Goal: Task Accomplishment & Management: Complete application form

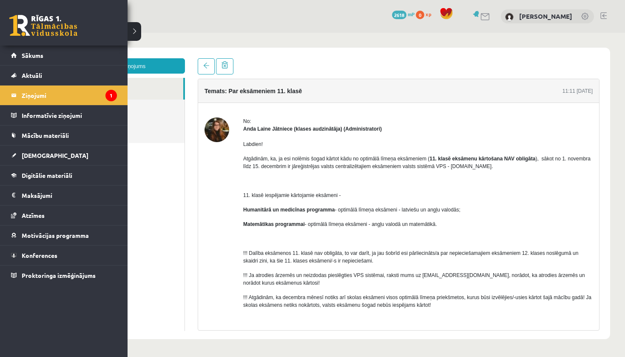
scroll to position [28, 0]
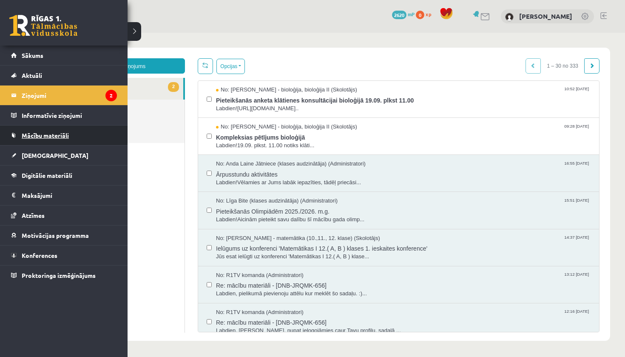
click at [44, 133] on span "Mācību materiāli" at bounding box center [45, 135] width 47 height 8
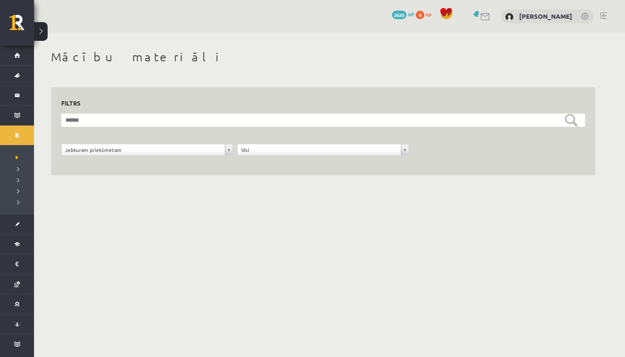
click at [176, 155] on div "**********" at bounding box center [147, 152] width 176 height 16
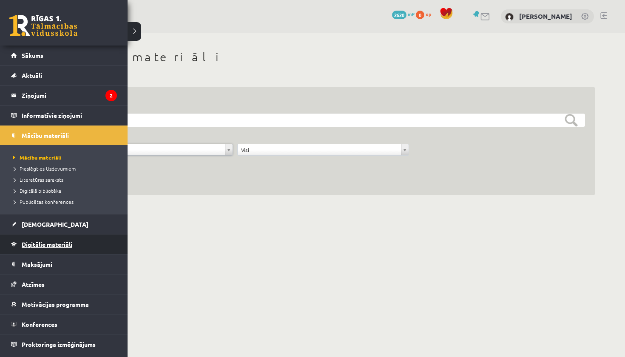
click at [58, 247] on span "Digitālie materiāli" at bounding box center [47, 244] width 51 height 8
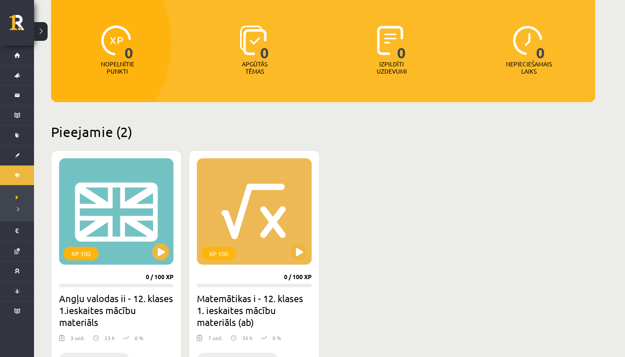
scroll to position [94, 0]
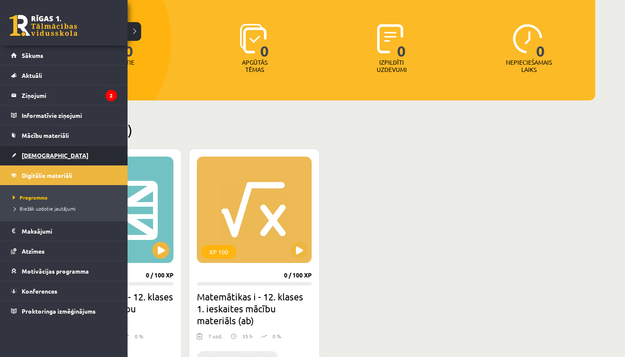
click at [41, 158] on span "[DEMOGRAPHIC_DATA]" at bounding box center [55, 155] width 67 height 8
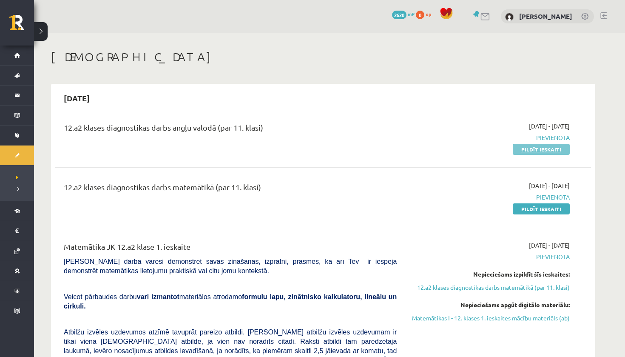
click at [535, 150] on link "Pildīt ieskaiti" at bounding box center [541, 149] width 57 height 11
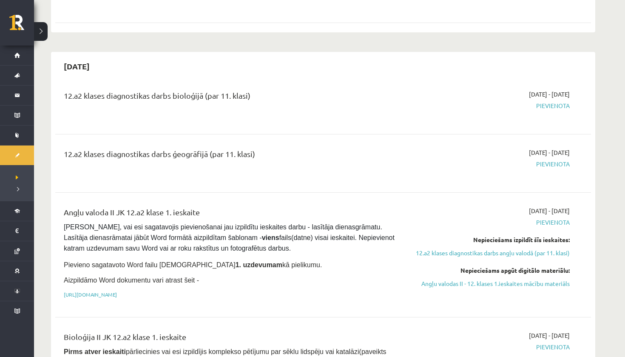
scroll to position [518, 0]
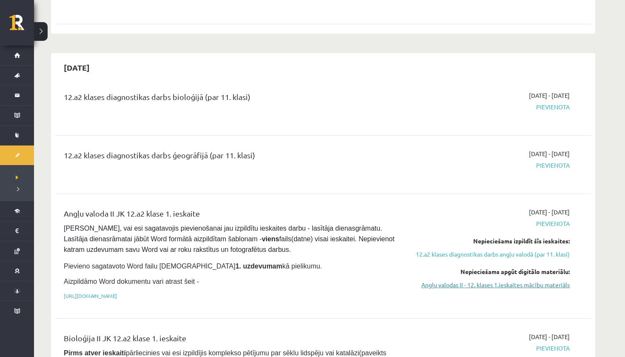
click at [503, 280] on link "Angļu valodas II - 12. klases 1.ieskaites mācību materiāls" at bounding box center [490, 284] width 160 height 9
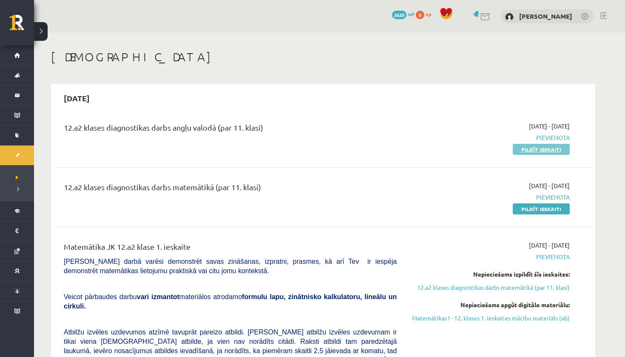
scroll to position [0, 0]
click at [526, 149] on link "Pildīt ieskaiti" at bounding box center [541, 149] width 57 height 11
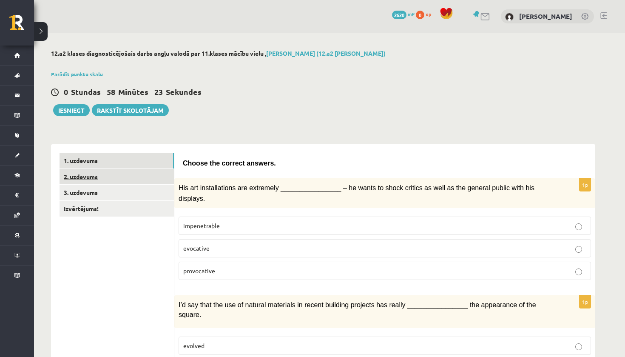
click at [140, 175] on link "2. uzdevums" at bounding box center [117, 177] width 114 height 16
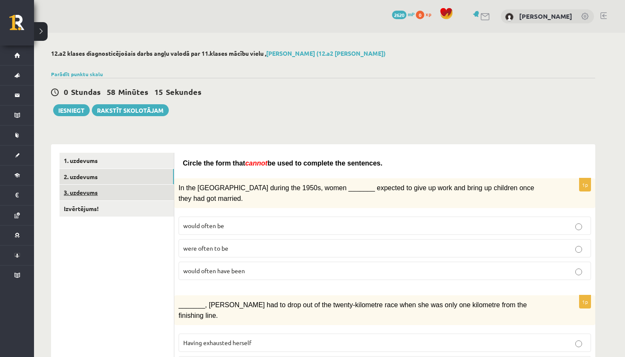
click at [93, 194] on link "3. uzdevums" at bounding box center [117, 193] width 114 height 16
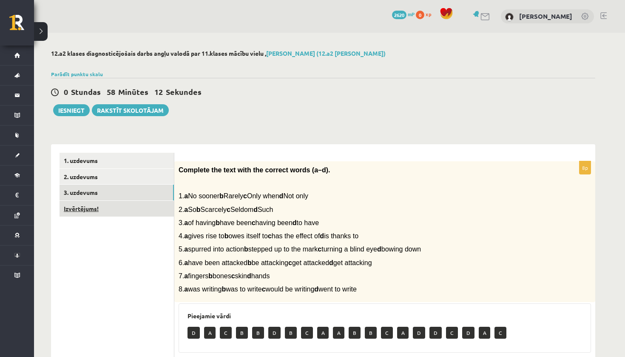
click at [80, 209] on link "Izvērtējums!" at bounding box center [117, 209] width 114 height 16
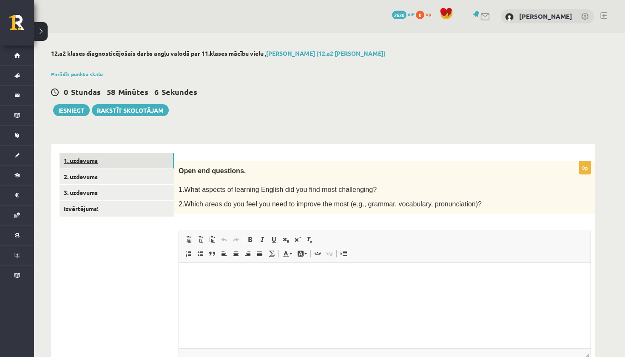
click at [122, 164] on link "1. uzdevums" at bounding box center [117, 161] width 114 height 16
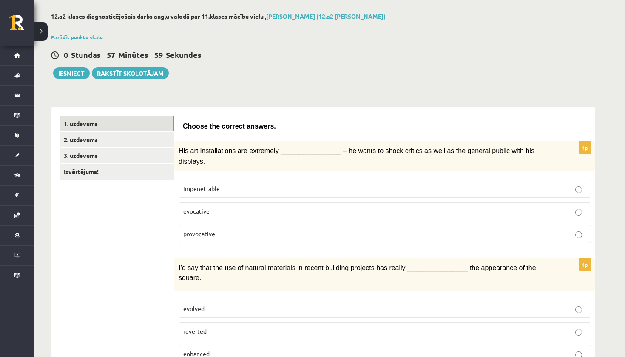
scroll to position [37, 0]
click at [278, 235] on p "provocative" at bounding box center [384, 233] width 403 height 9
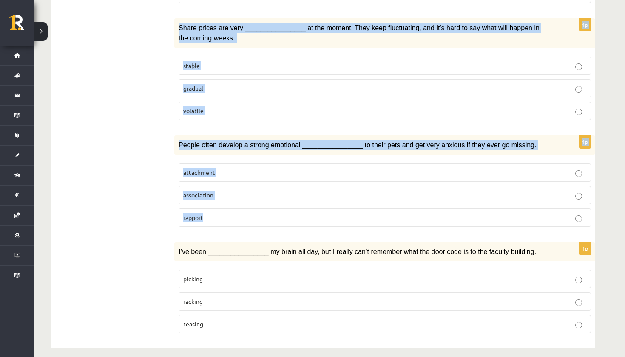
scroll to position [1224, 0]
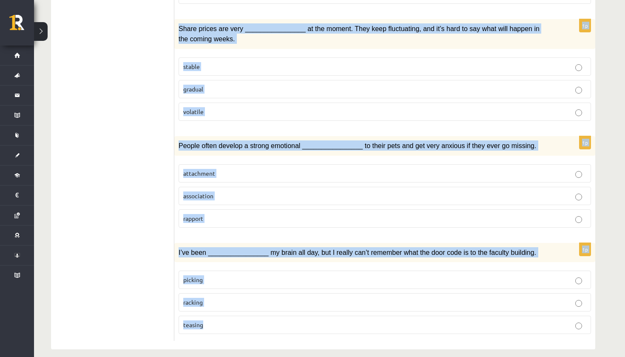
drag, startPoint x: 180, startPoint y: 84, endPoint x: 287, endPoint y: 349, distance: 286.1
copy form "His art installations are extremely ________________ – he wants to shock critic…"
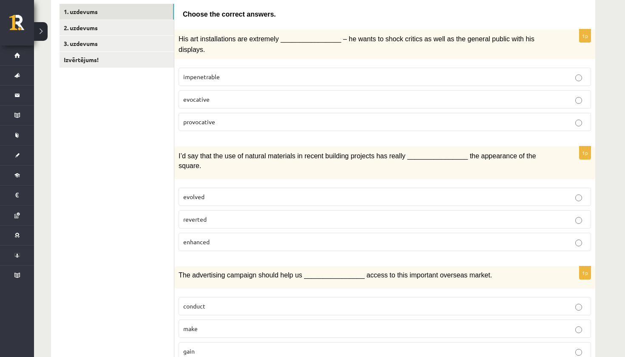
scroll to position [152, 0]
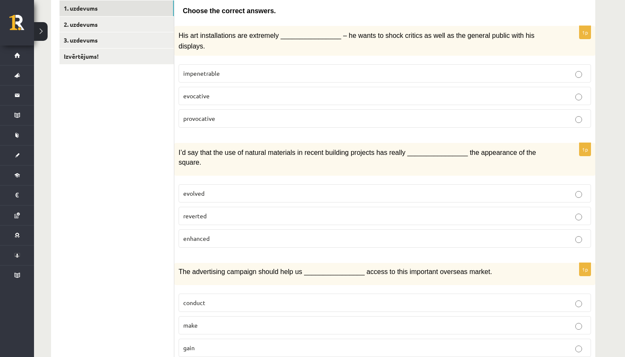
click at [238, 195] on p "evolved" at bounding box center [384, 193] width 403 height 9
click at [234, 234] on p "enhanced" at bounding box center [384, 238] width 403 height 9
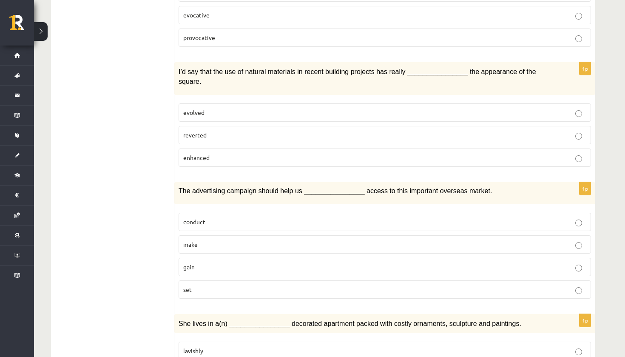
scroll to position [236, 0]
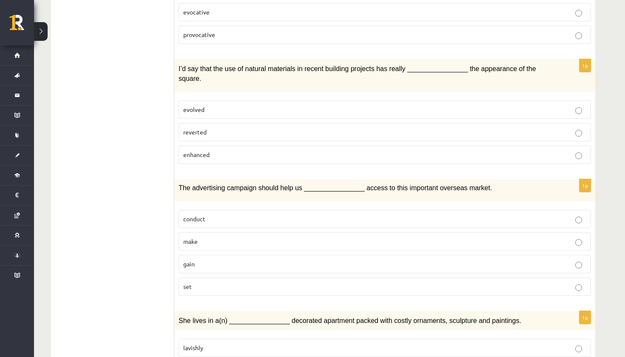
click at [209, 260] on p "gain" at bounding box center [384, 264] width 403 height 9
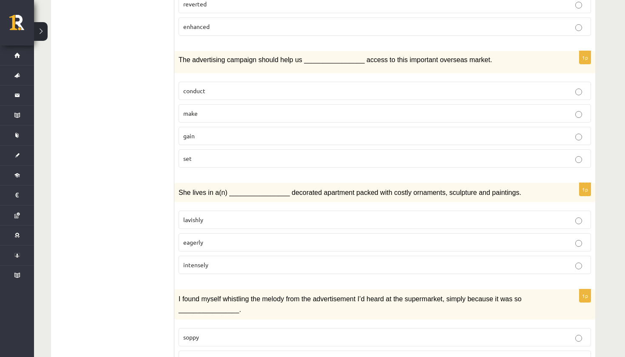
scroll to position [367, 0]
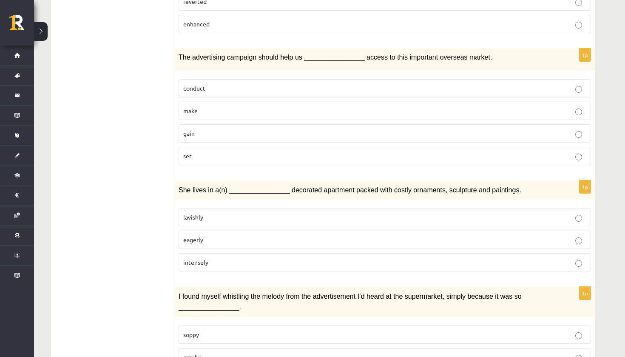
click at [237, 214] on p "lavishly" at bounding box center [384, 217] width 403 height 9
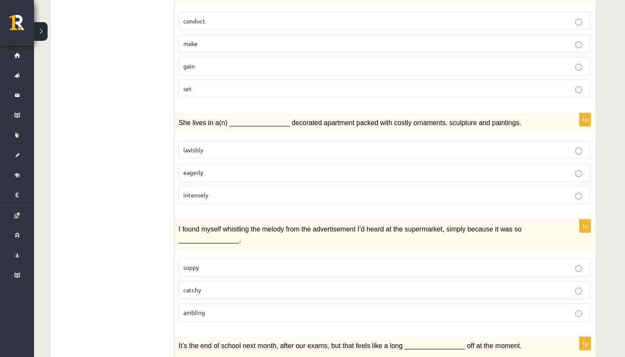
scroll to position [432, 0]
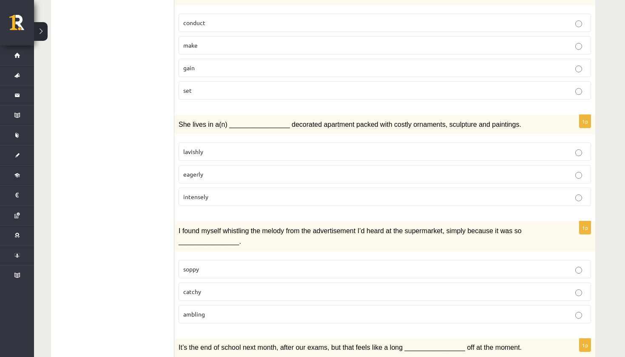
click at [228, 289] on p "catchy" at bounding box center [384, 291] width 403 height 9
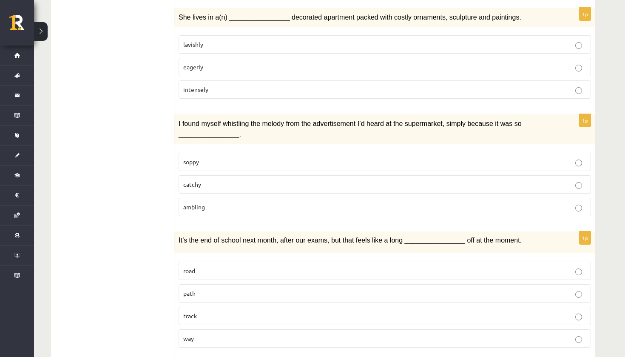
scroll to position [545, 0]
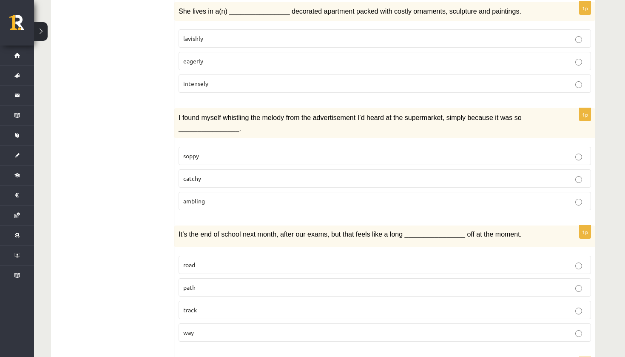
click at [247, 336] on label "way" at bounding box center [385, 332] width 413 height 18
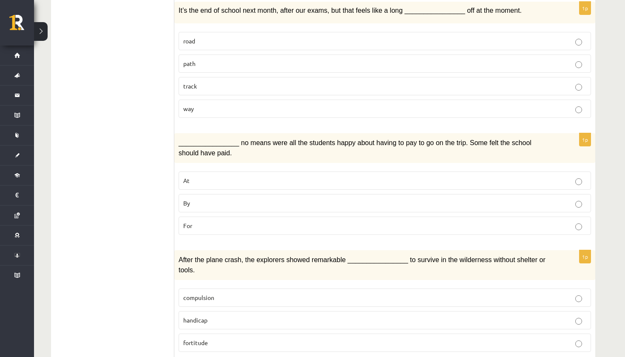
scroll to position [769, 0]
click at [229, 199] on p "By" at bounding box center [384, 203] width 403 height 9
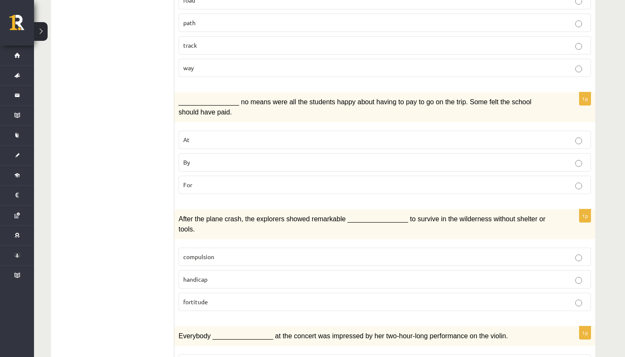
scroll to position [812, 0]
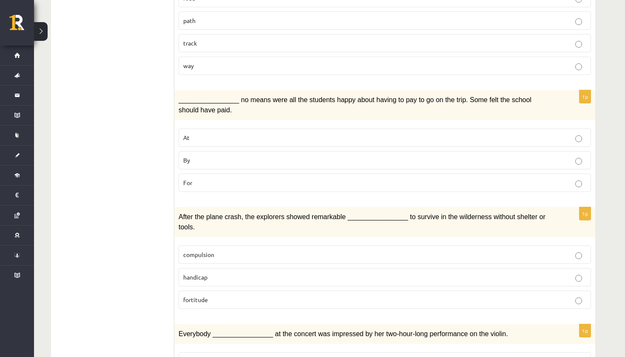
click at [222, 295] on p "fortitude" at bounding box center [384, 299] width 403 height 9
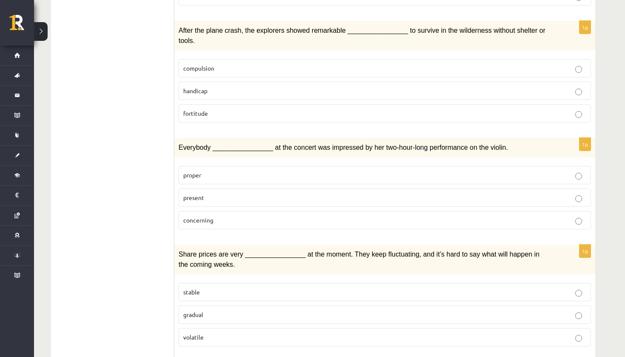
scroll to position [1003, 0]
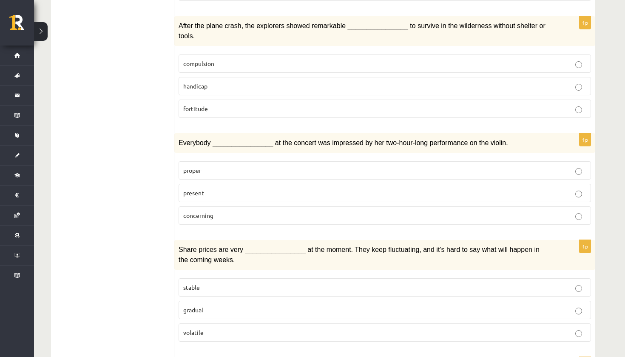
click at [216, 188] on p "present" at bounding box center [384, 192] width 403 height 9
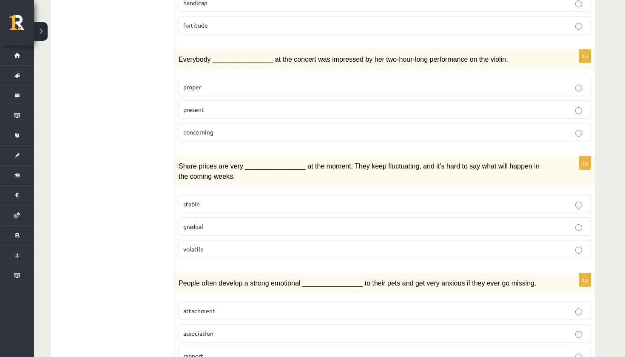
scroll to position [1087, 0]
click at [234, 244] on p "volatile" at bounding box center [384, 248] width 403 height 9
click at [235, 306] on p "attachment" at bounding box center [384, 310] width 403 height 9
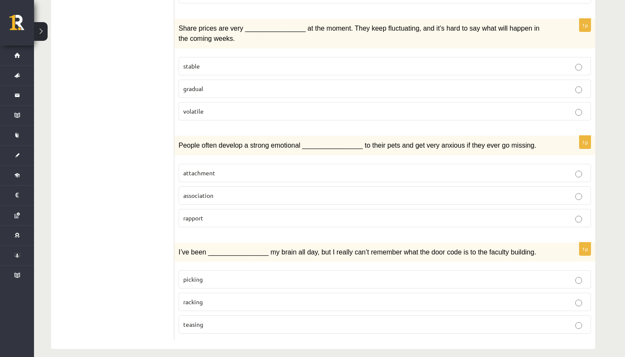
scroll to position [1224, 0]
click at [311, 298] on p "racking" at bounding box center [384, 302] width 403 height 9
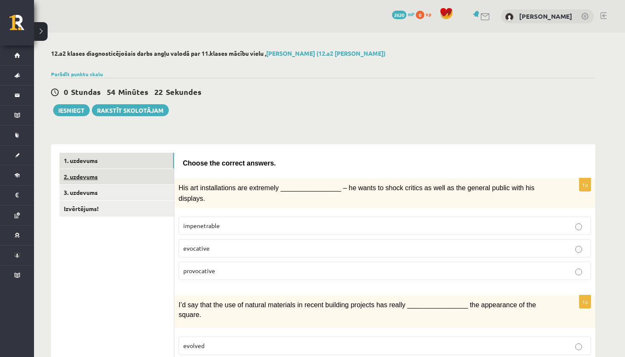
scroll to position [0, 0]
click at [126, 180] on link "2. uzdevums" at bounding box center [117, 177] width 114 height 16
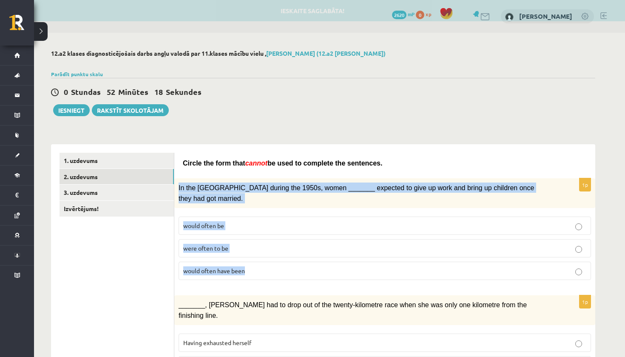
drag, startPoint x: 179, startPoint y: 187, endPoint x: 268, endPoint y: 267, distance: 119.6
click at [268, 267] on div "1p In the USA during the 1950s, women _______ expected to give up work and brin…" at bounding box center [384, 232] width 421 height 108
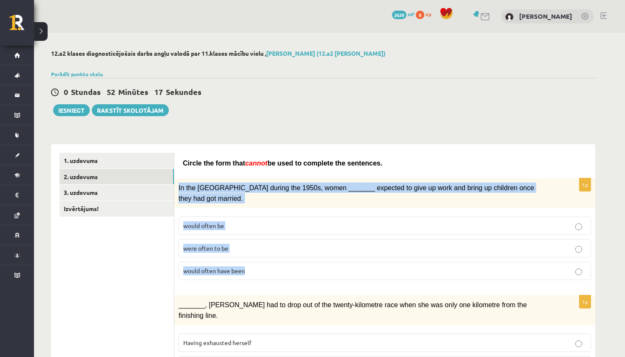
copy div "In the USA during the 1950s, women _______ expected to give up work and bring u…"
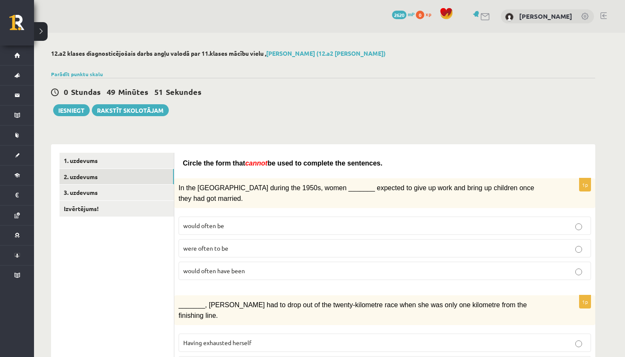
click at [433, 266] on p "would often have been" at bounding box center [384, 270] width 403 height 9
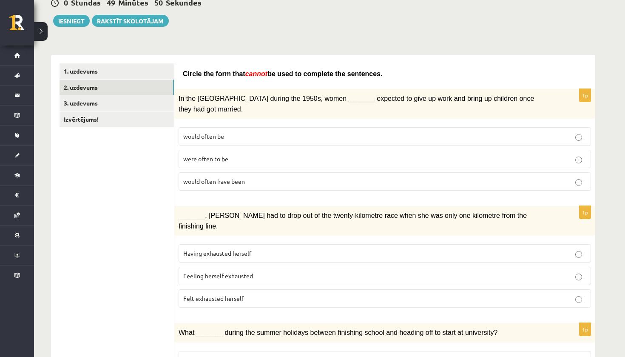
scroll to position [91, 0]
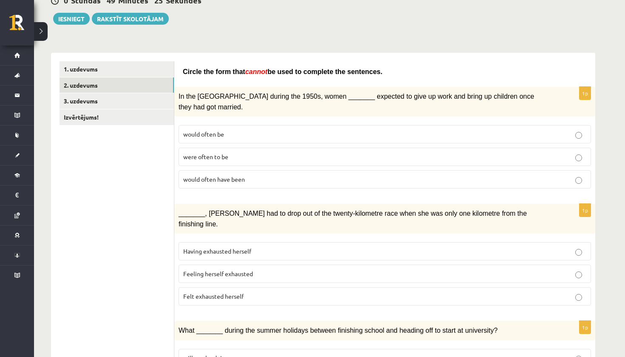
click at [293, 247] on p "Having exhausted herself" at bounding box center [384, 251] width 403 height 9
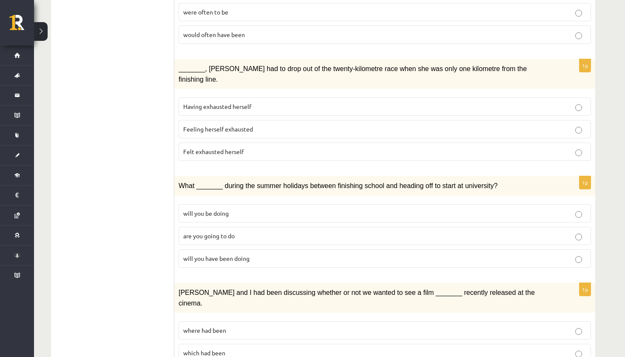
scroll to position [242, 0]
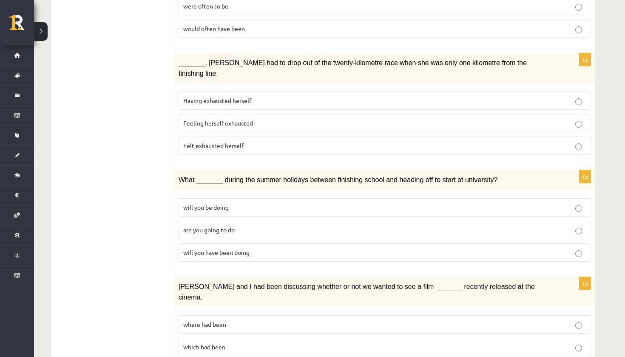
click at [272, 248] on p "will you have been doing" at bounding box center [384, 252] width 403 height 9
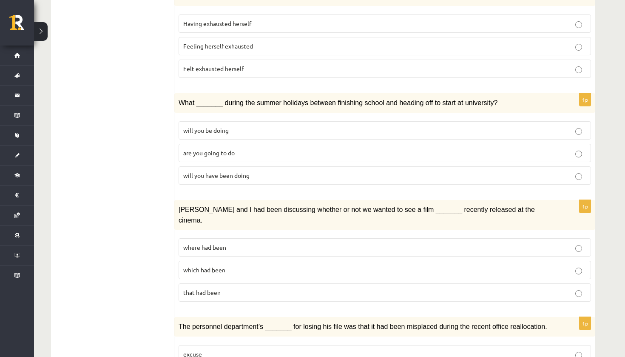
scroll to position [321, 0]
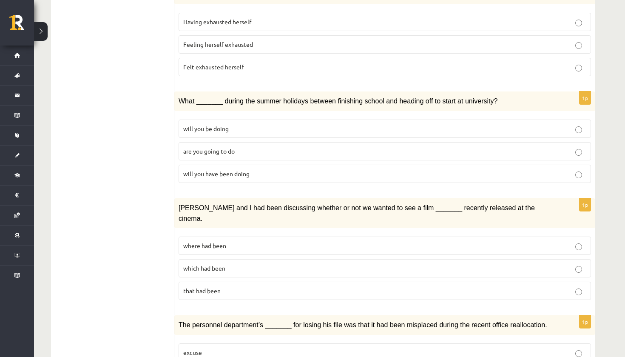
click at [265, 237] on label "where had been" at bounding box center [385, 246] width 413 height 18
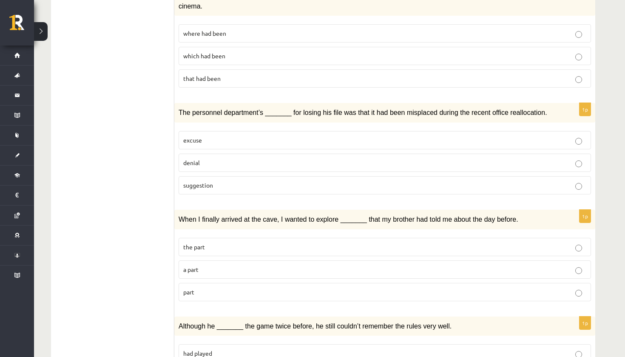
scroll to position [531, 0]
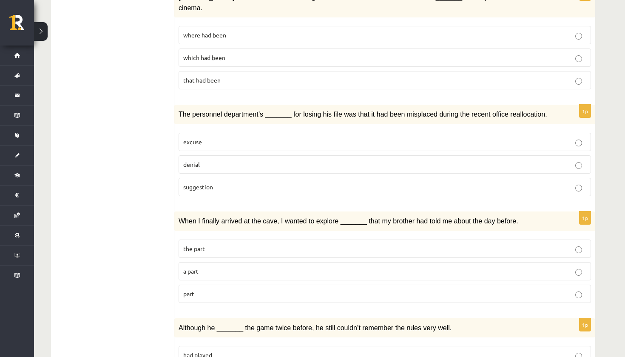
click at [292, 160] on p "denial" at bounding box center [384, 164] width 403 height 9
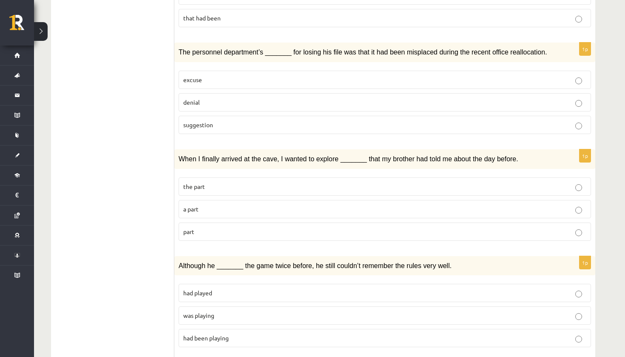
scroll to position [595, 0]
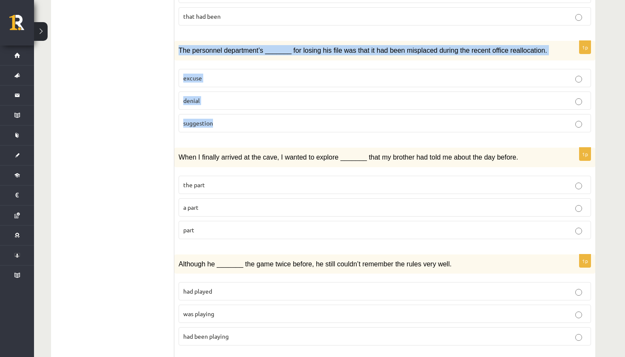
drag, startPoint x: 177, startPoint y: 14, endPoint x: 238, endPoint y: 96, distance: 101.5
click at [238, 96] on div "1p The personnel department’s _______ for losing his file was that it had been …" at bounding box center [384, 90] width 421 height 98
copy div "The personnel department’s _______ for losing his file was that it had been mis…"
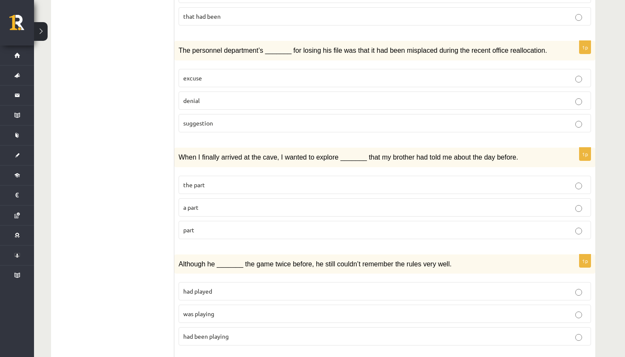
click at [146, 131] on ul "1. uzdevums 2. uzdevums 3. uzdevums Izvērtējums!" at bounding box center [117, 115] width 115 height 1115
click at [210, 225] on p "part" at bounding box center [384, 229] width 403 height 9
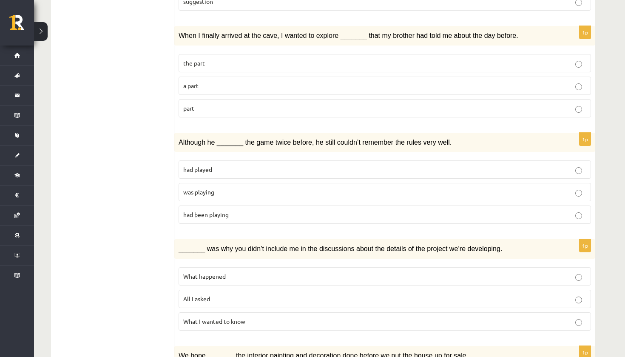
scroll to position [717, 0]
click at [264, 187] on p "was playing" at bounding box center [384, 191] width 403 height 9
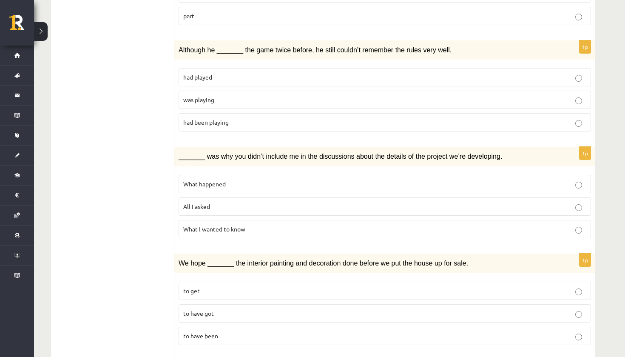
scroll to position [809, 0]
click at [230, 118] on p "had been playing" at bounding box center [384, 122] width 403 height 9
click at [254, 95] on p "was playing" at bounding box center [384, 99] width 403 height 9
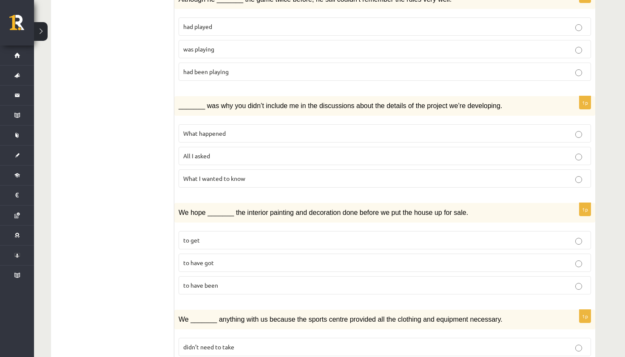
scroll to position [859, 0]
click at [296, 129] on p "What happened" at bounding box center [384, 133] width 403 height 9
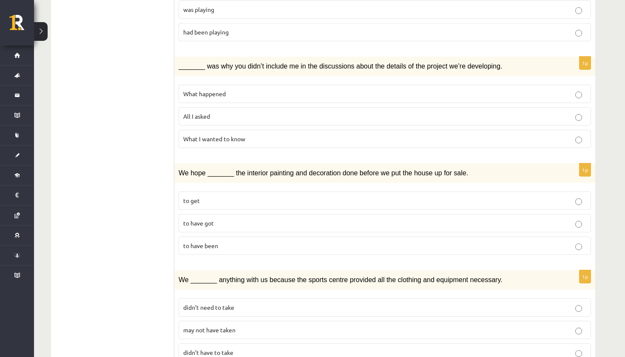
scroll to position [899, 0]
click at [310, 237] on label "to have been" at bounding box center [385, 246] width 413 height 18
click at [261, 326] on p "may not have taken" at bounding box center [384, 330] width 403 height 9
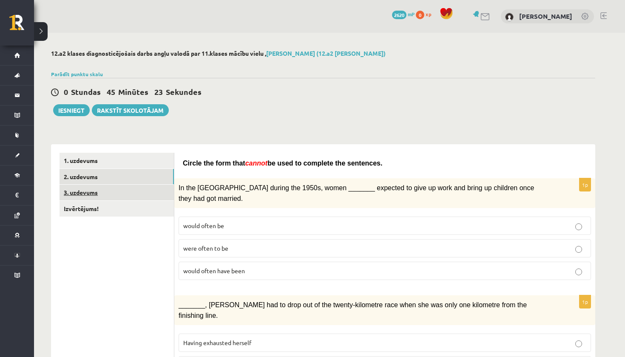
scroll to position [0, 0]
click at [98, 196] on link "3. uzdevums" at bounding box center [117, 193] width 114 height 16
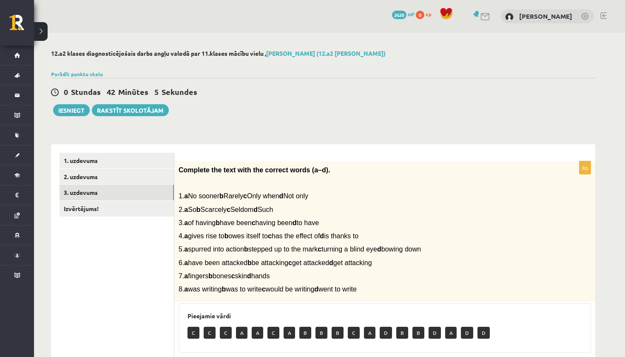
drag, startPoint x: 188, startPoint y: 194, endPoint x: 288, endPoint y: 214, distance: 101.5
click at [288, 214] on div "Complete the text with the correct words (a–d). 1. a No sooner b Rarely c Only …" at bounding box center [384, 231] width 421 height 141
click at [178, 169] on div "Complete the text with the correct words (a–d). 1. a No sooner b Rarely c Only …" at bounding box center [384, 231] width 421 height 141
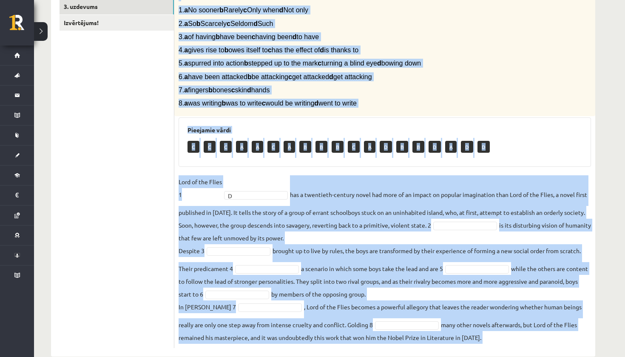
scroll to position [200, 0]
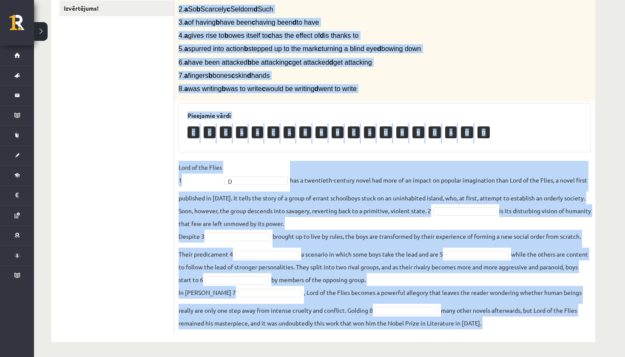
drag, startPoint x: 178, startPoint y: 169, endPoint x: 472, endPoint y: 357, distance: 348.7
copy body "Complete the text with the correct words (a–d). 1. a No sooner b Rarely c Only …"
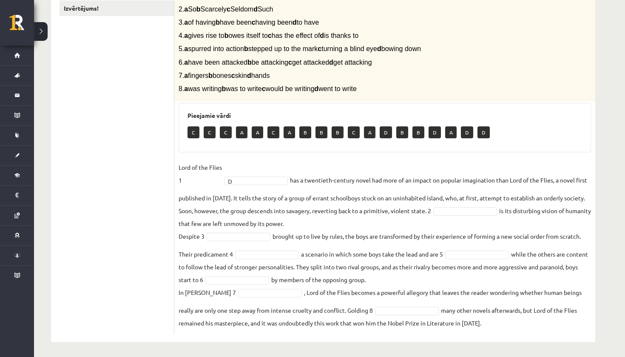
click at [100, 230] on ul "1. uzdevums 2. uzdevums 3. uzdevums Izvērtējums!" at bounding box center [117, 142] width 115 height 381
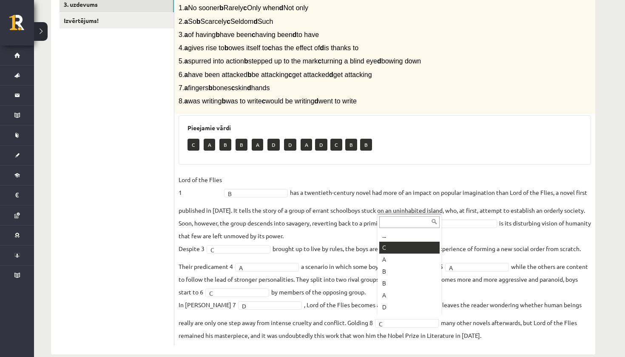
scroll to position [10, 0]
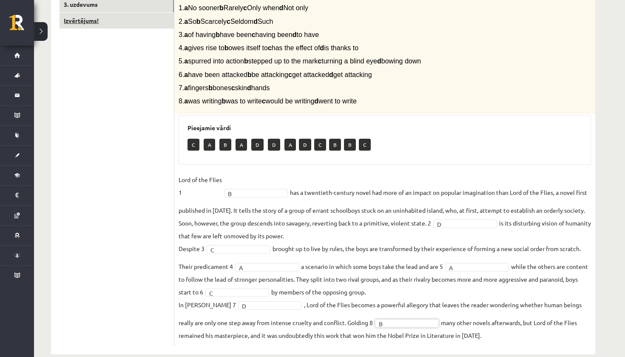
click at [103, 23] on link "Izvērtējums!" at bounding box center [117, 21] width 114 height 16
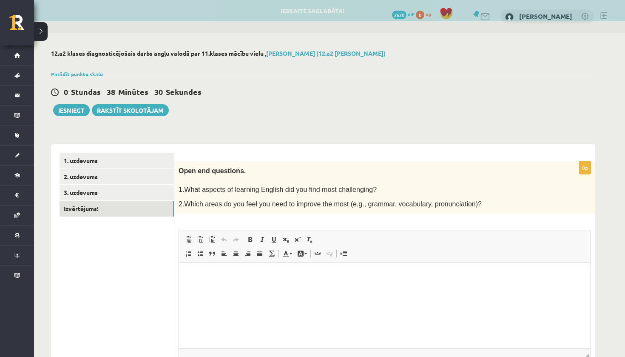
click at [208, 252] on link "Block Quote" at bounding box center [212, 253] width 12 height 11
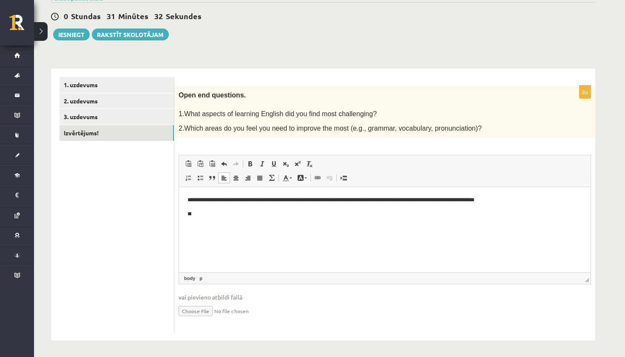
scroll to position [75, 0]
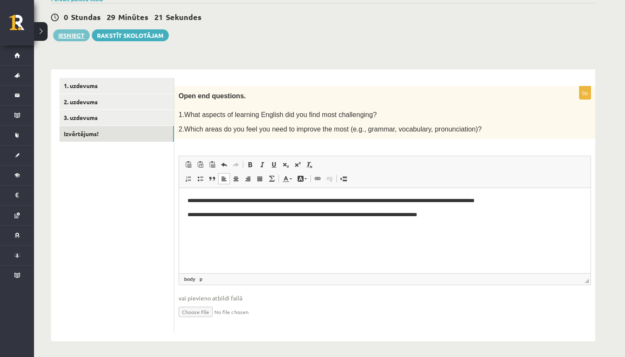
click at [61, 33] on button "Iesniegt" at bounding box center [71, 35] width 37 height 12
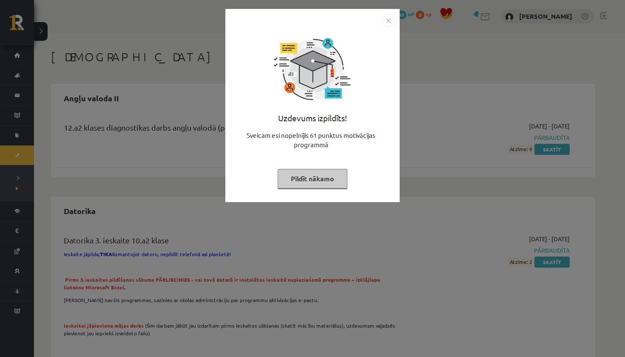
click at [330, 177] on button "Pildīt nākamo" at bounding box center [313, 179] width 70 height 20
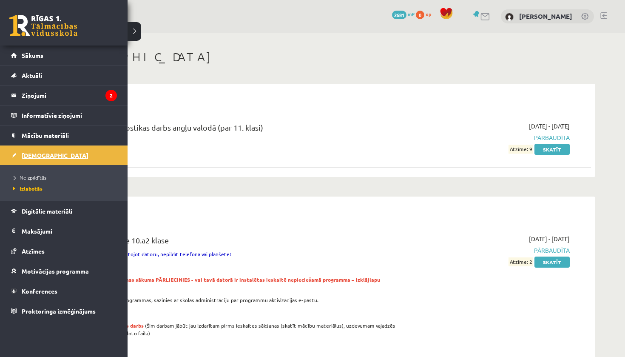
click at [27, 159] on link "[DEMOGRAPHIC_DATA]" at bounding box center [64, 156] width 106 height 20
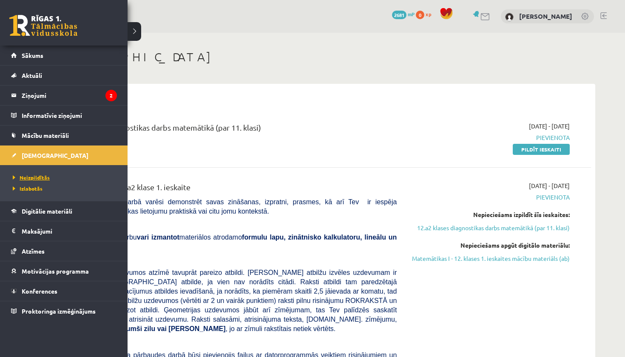
click at [30, 177] on span "Neizpildītās" at bounding box center [30, 177] width 39 height 7
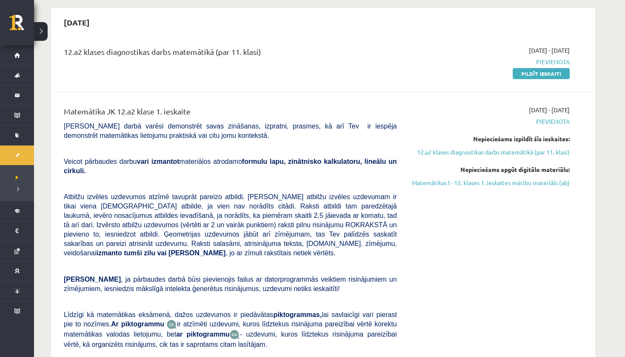
scroll to position [94, 0]
